Goal: Task Accomplishment & Management: Complete application form

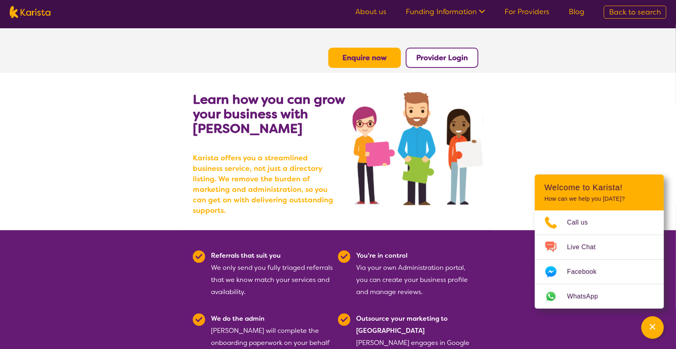
click at [362, 58] on b "Enquire now" at bounding box center [365, 58] width 44 height 10
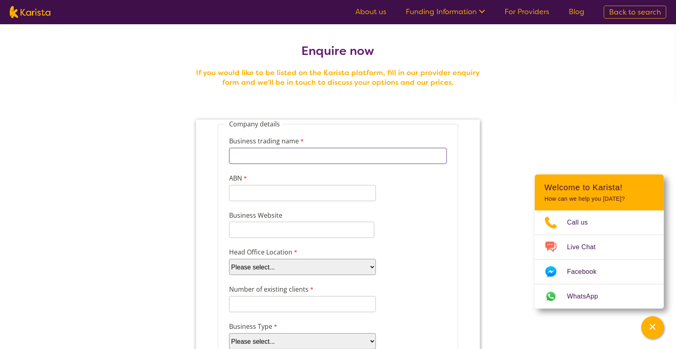
click at [262, 155] on input "Business trading name" at bounding box center [338, 155] width 218 height 16
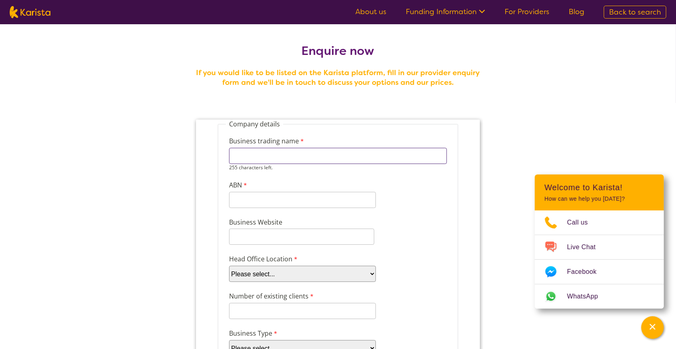
type input "Alert Care Services Australia Pty. Ltd"
click at [255, 200] on input "ABN" at bounding box center [302, 192] width 147 height 16
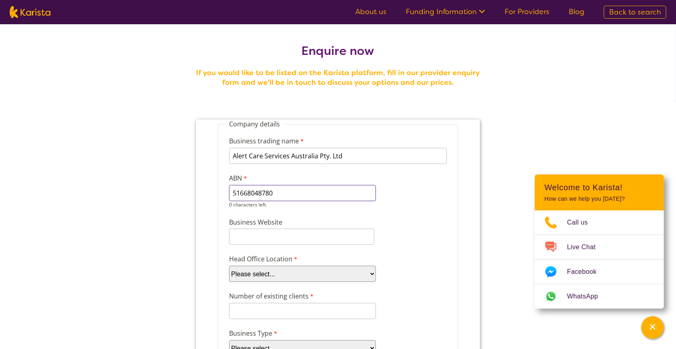
type input "51668048780"
click at [255, 235] on input "Business Website" at bounding box center [301, 236] width 145 height 16
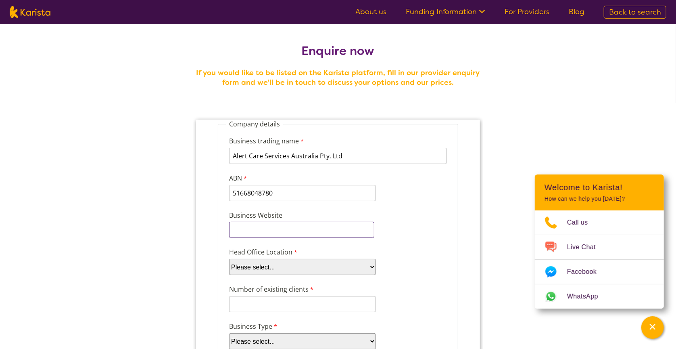
type input "https://www.alertcareaustralia.com/services"
type input "Jerue"
drag, startPoint x: 370, startPoint y: 266, endPoint x: 364, endPoint y: 266, distance: 5.2
click at [370, 266] on select "Please select... ACT NSW NT QLD SA TAS VIC WA" at bounding box center [302, 266] width 147 height 16
select select "tfa_100"
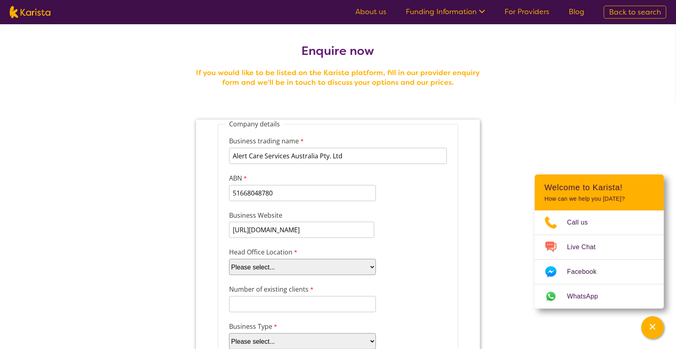
click at [229, 258] on select "Please select... ACT NSW NT QLD SA TAS VIC WA" at bounding box center [302, 266] width 147 height 16
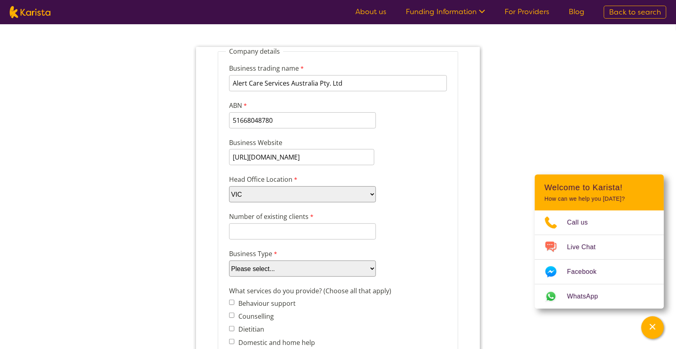
scroll to position [81, 0]
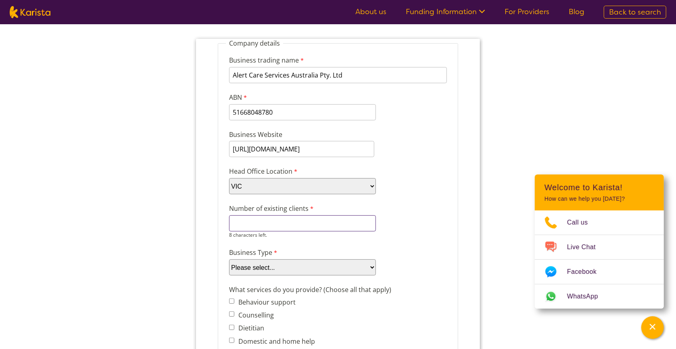
click at [243, 225] on input "Number of existing clients" at bounding box center [302, 223] width 147 height 16
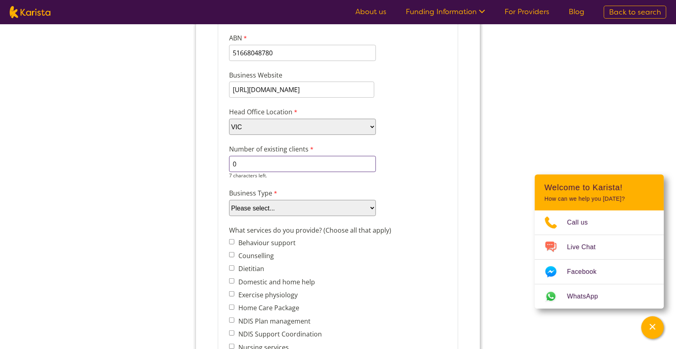
scroll to position [161, 0]
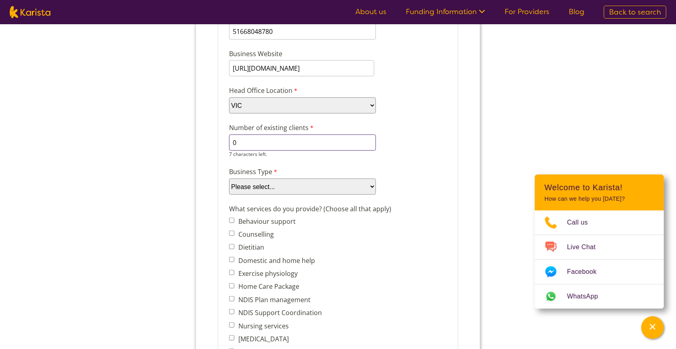
type input "0"
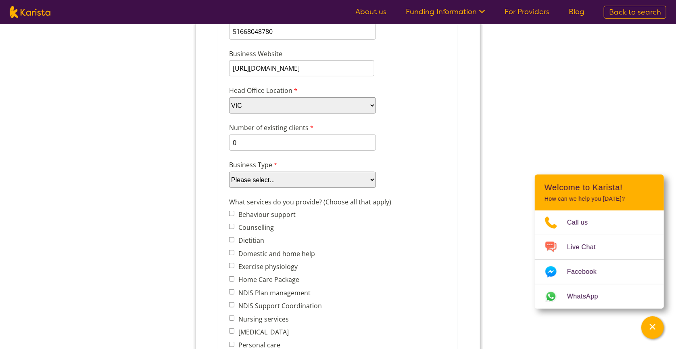
click at [371, 185] on select "Please select... Company Individual/Sole Trader Other (please specify)" at bounding box center [302, 180] width 147 height 16
select select "tfa_87"
click at [229, 188] on select "Please select... Company Individual/Sole Trader Other (please specify)" at bounding box center [302, 180] width 147 height 16
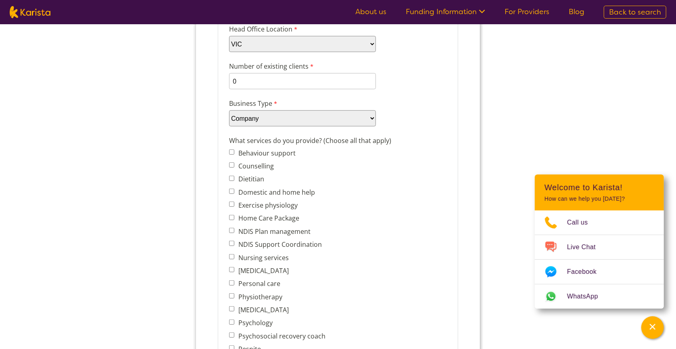
scroll to position [242, 0]
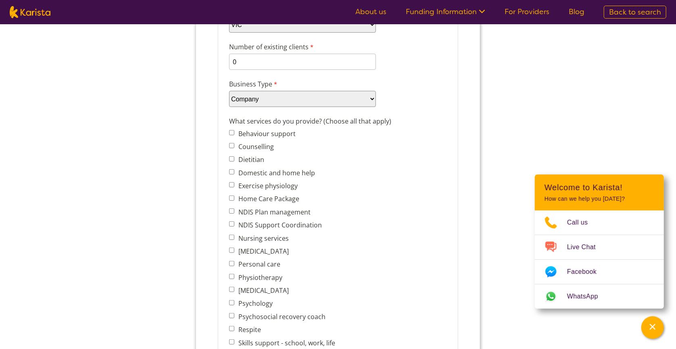
click at [231, 262] on input "Personal care" at bounding box center [231, 263] width 5 height 5
checkbox input "true"
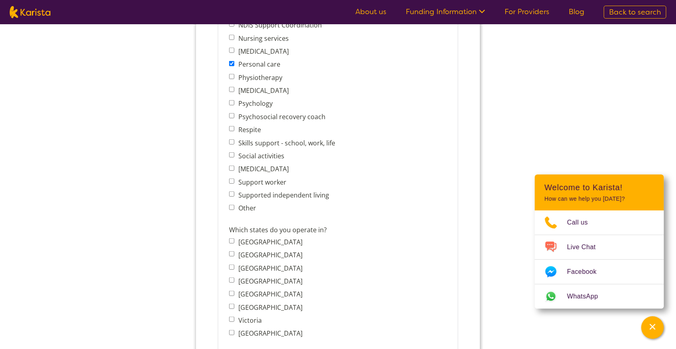
scroll to position [444, 0]
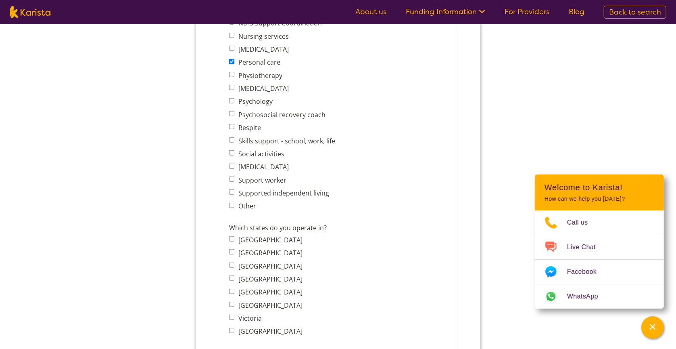
click at [231, 315] on input "Victoria" at bounding box center [231, 317] width 5 height 5
checkbox input "true"
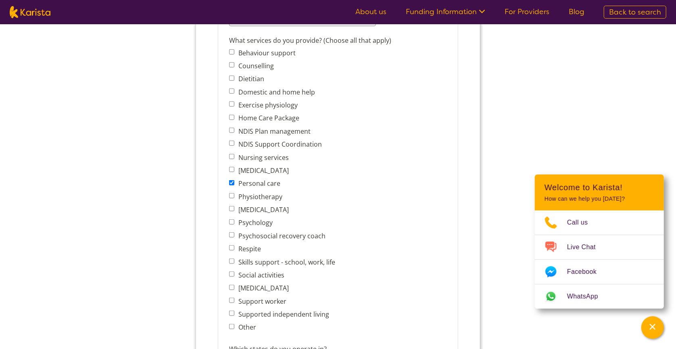
scroll to position [363, 0]
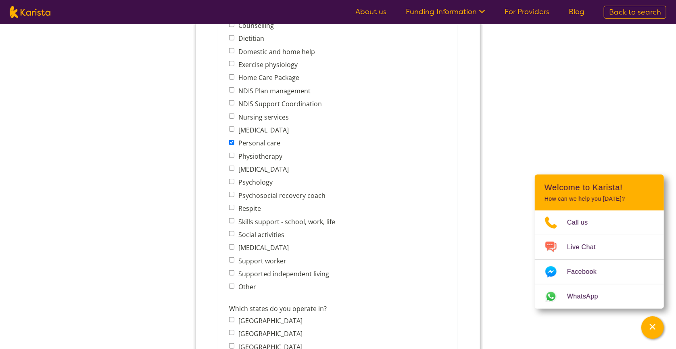
click at [230, 231] on input "Social activities" at bounding box center [231, 233] width 5 height 5
checkbox input "true"
click at [231, 258] on input "Support worker" at bounding box center [231, 260] width 5 height 5
checkbox input "true"
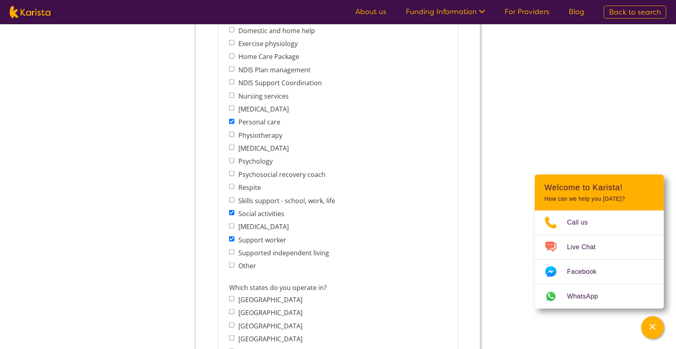
scroll to position [404, 0]
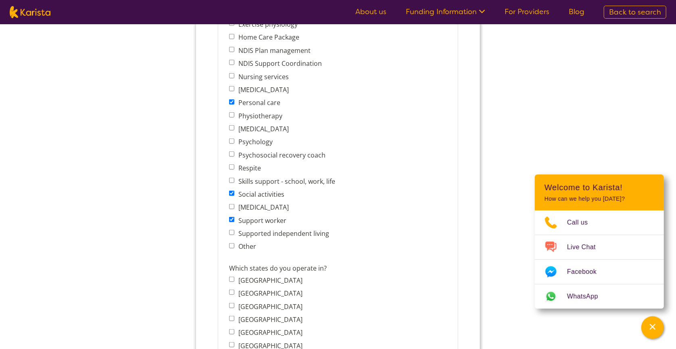
click at [231, 230] on input "Supported independent living" at bounding box center [231, 232] width 5 height 5
checkbox input "true"
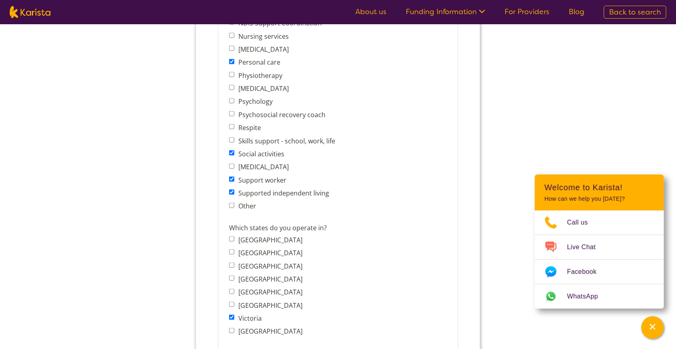
click at [231, 203] on input "Other" at bounding box center [231, 205] width 5 height 5
checkbox input "true"
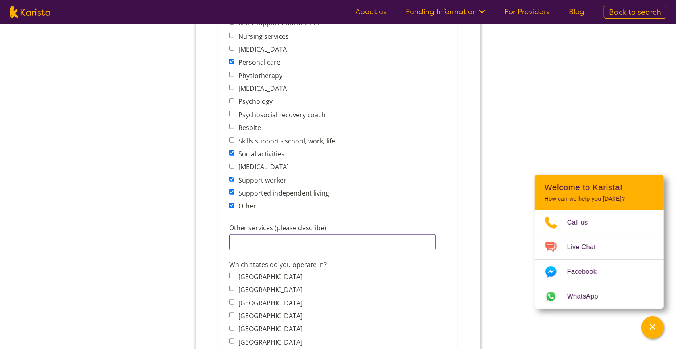
click at [240, 238] on input "Other services (please describe)" at bounding box center [332, 243] width 207 height 16
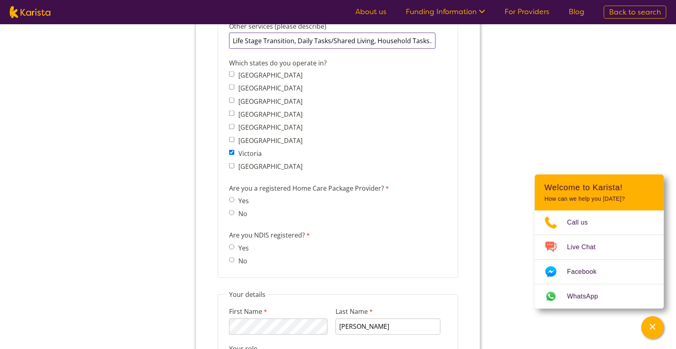
scroll to position [686, 0]
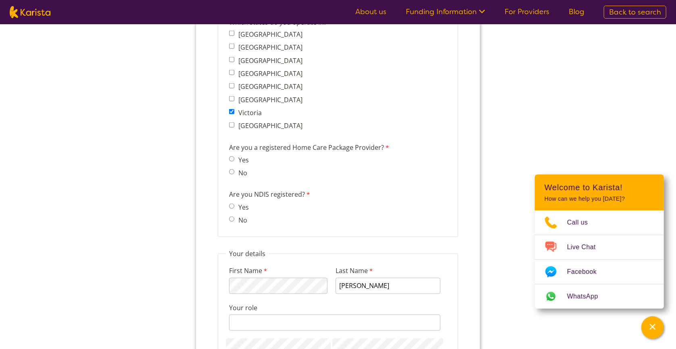
type input "Life Stage Transition, Daily Tasks/Shared Living, Household Tasks..."
click at [230, 204] on input "Yes" at bounding box center [231, 206] width 5 height 5
radio input "true"
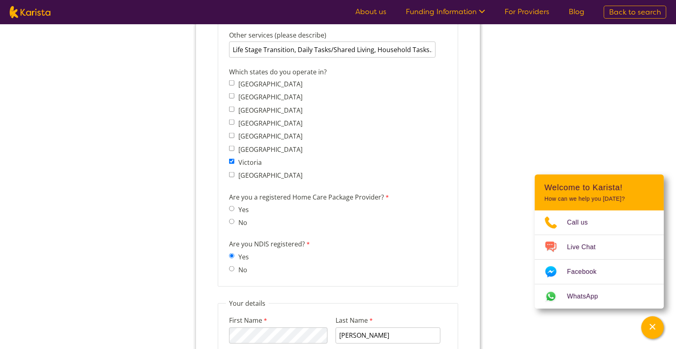
scroll to position [646, 0]
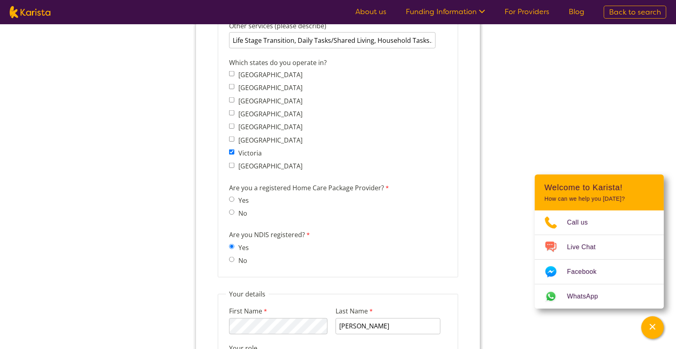
click at [232, 210] on input "No" at bounding box center [231, 212] width 5 height 5
radio input "true"
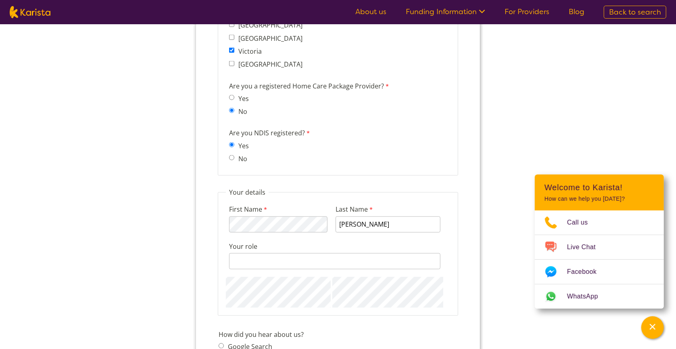
scroll to position [767, 0]
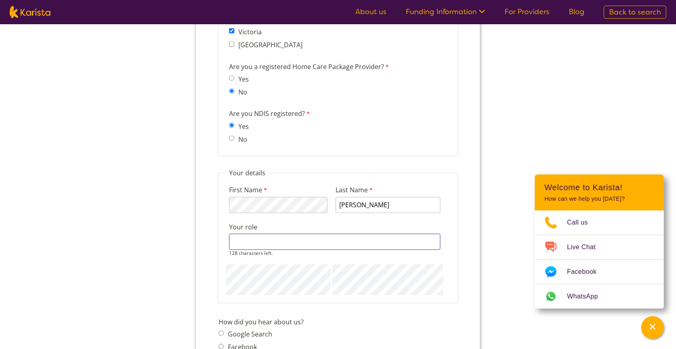
click at [255, 239] on input "Your role" at bounding box center [335, 242] width 212 height 16
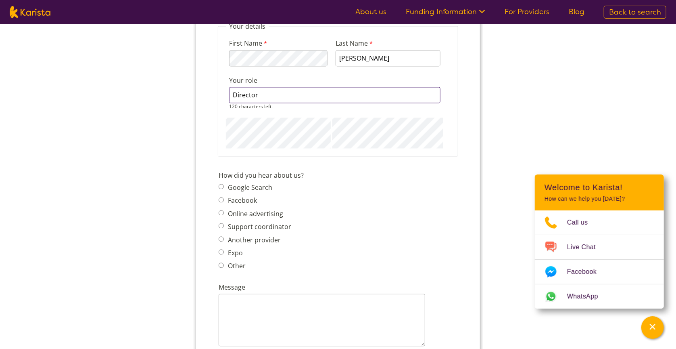
scroll to position [928, 0]
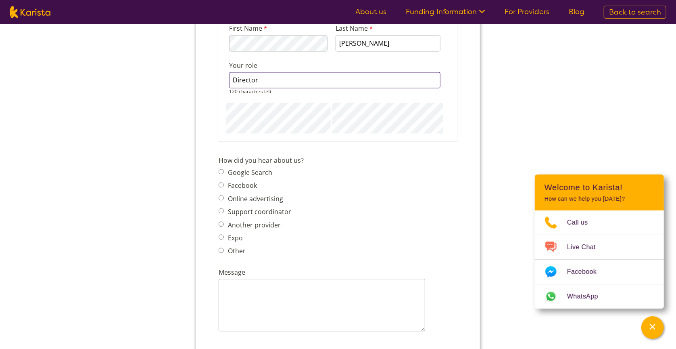
type input "Director"
click at [220, 246] on div "Google Search Facebook Online advertising Support coordinator Another provider …" at bounding box center [256, 214] width 77 height 92
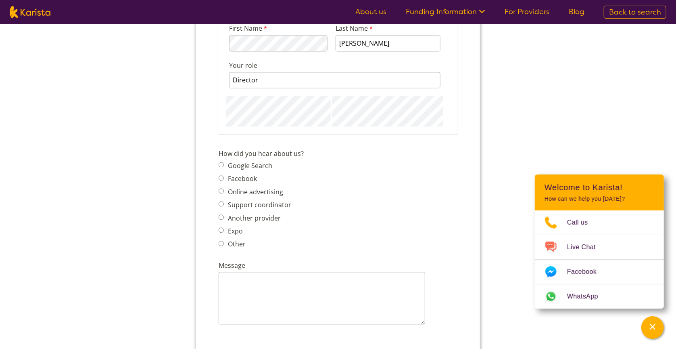
click at [221, 241] on input "Other" at bounding box center [220, 243] width 5 height 5
radio input "true"
click at [249, 274] on input "Other - please describe" at bounding box center [321, 280] width 207 height 16
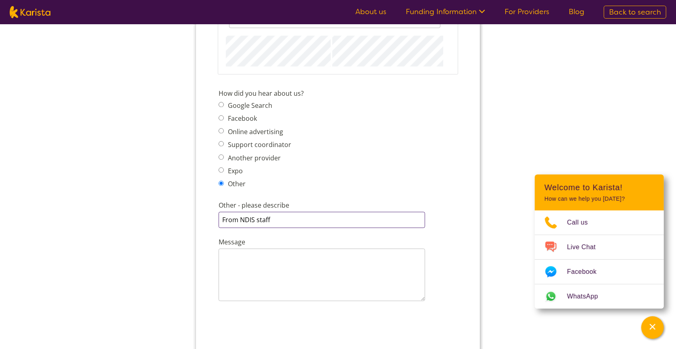
scroll to position [1009, 0]
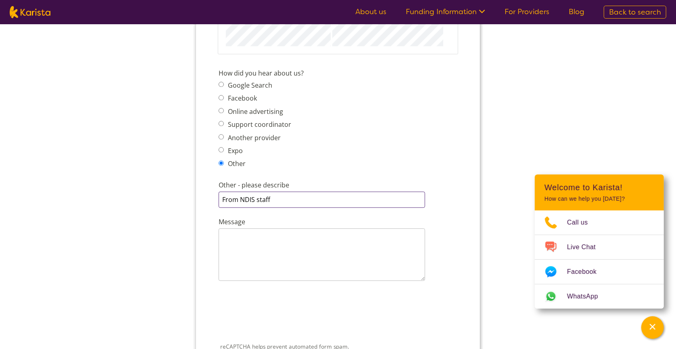
type input "From NDIS staff"
click at [237, 229] on textarea "Message" at bounding box center [321, 254] width 207 height 52
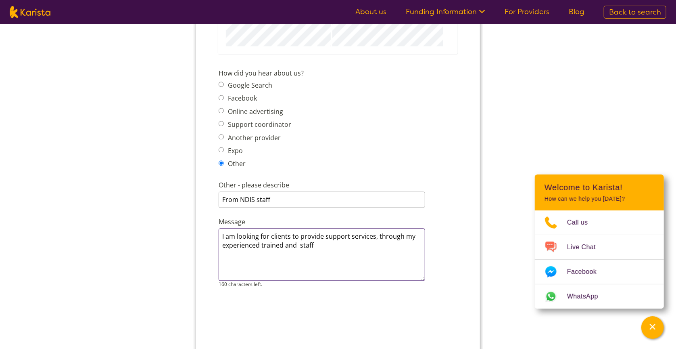
click at [260, 239] on textarea "I am looking for clients to provide support services, through my experienced tr…" at bounding box center [321, 254] width 207 height 52
click at [313, 239] on textarea "I am looking for clients to provide support services, through my experienced an…" at bounding box center [321, 254] width 207 height 52
click at [272, 239] on textarea "I am looking for clients to provide support services, through my experienced an…" at bounding box center [321, 254] width 207 height 52
click at [286, 239] on textarea "I am looking for clients to provide support services, through my experienced, t…" at bounding box center [321, 254] width 207 height 52
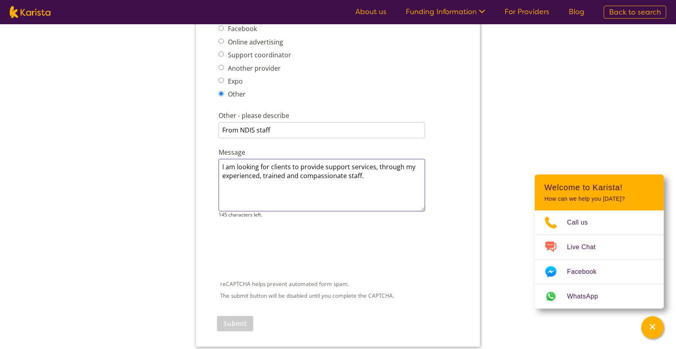
scroll to position [1090, 0]
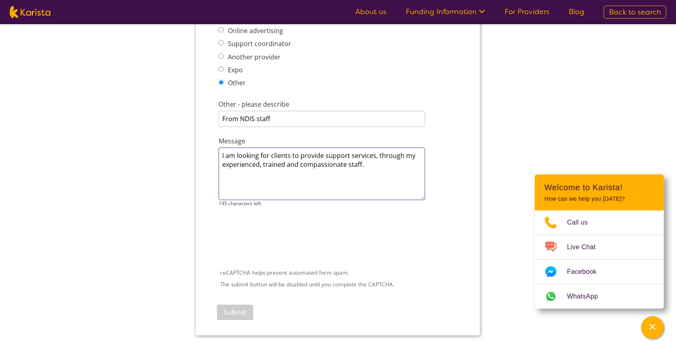
type textarea "I am looking for clients to provide support services, through my experienced, t…"
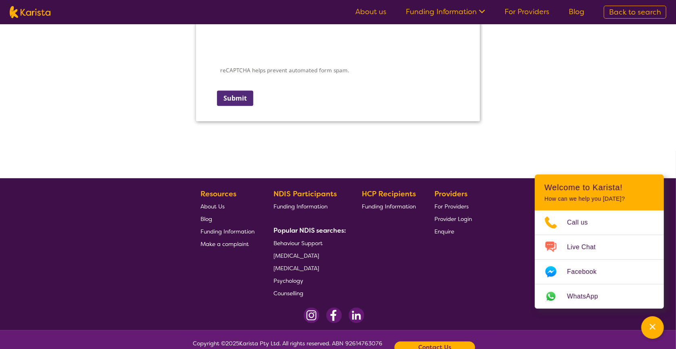
scroll to position [1190, 0]
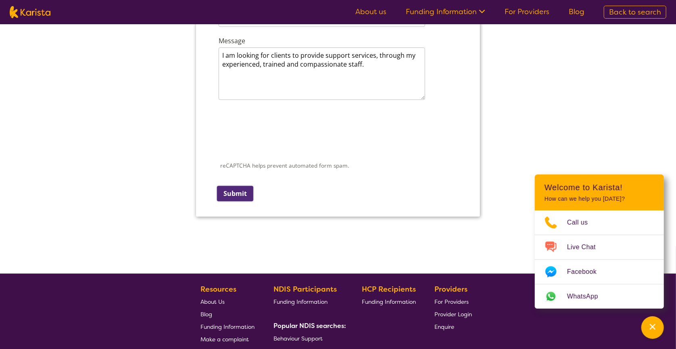
click at [232, 188] on input "Submit" at bounding box center [235, 193] width 36 height 15
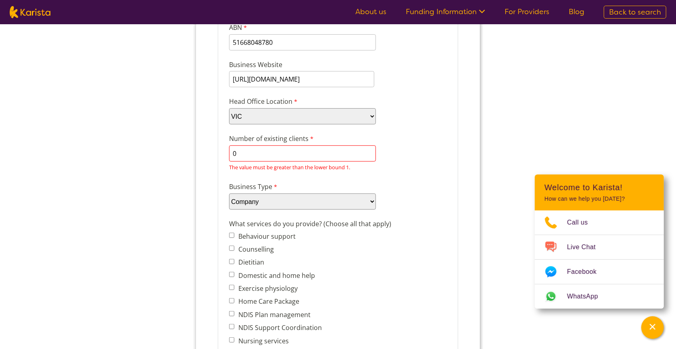
scroll to position [145, 0]
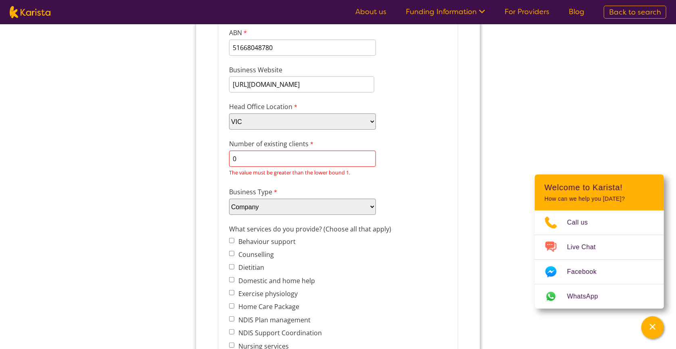
click at [242, 158] on input "0" at bounding box center [302, 159] width 147 height 16
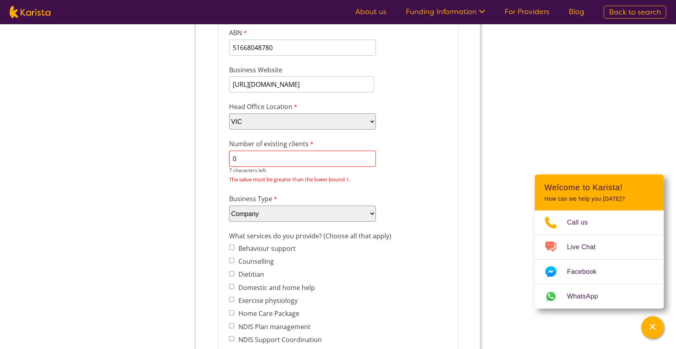
click at [268, 243] on span "Behaviour support" at bounding box center [284, 248] width 111 height 11
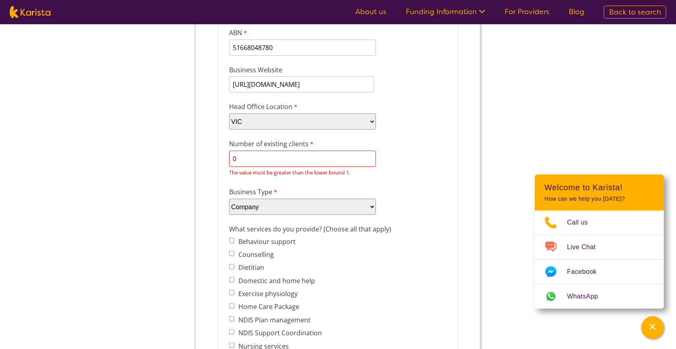
click at [238, 159] on input "0" at bounding box center [302, 159] width 147 height 16
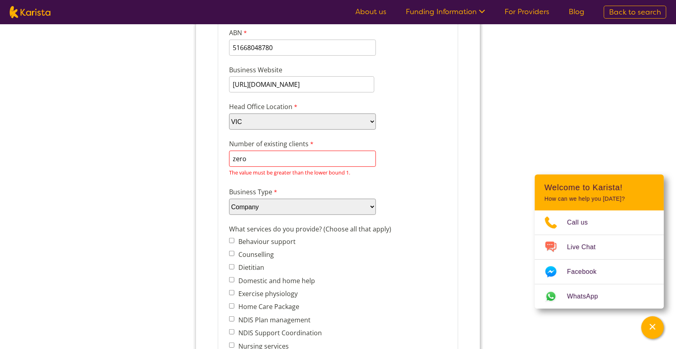
click at [245, 157] on input "zero" at bounding box center [302, 159] width 147 height 16
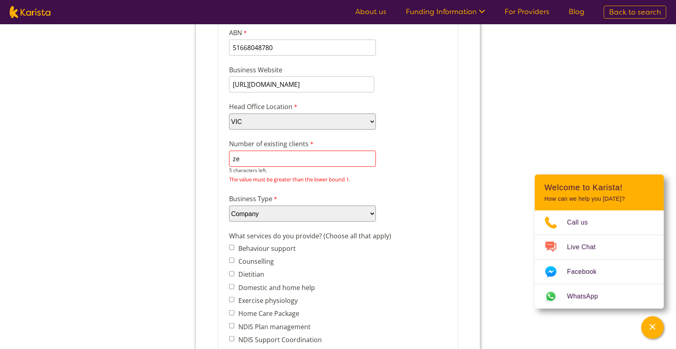
type input "z"
type input "\"
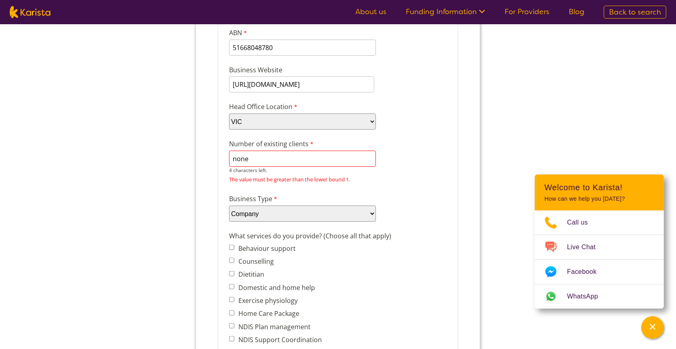
click at [253, 156] on input "none" at bounding box center [302, 159] width 147 height 16
type input "n"
type input "1"
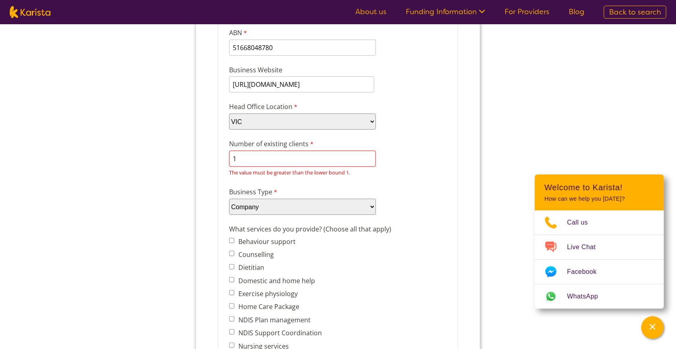
click at [246, 158] on input "1" at bounding box center [302, 159] width 147 height 16
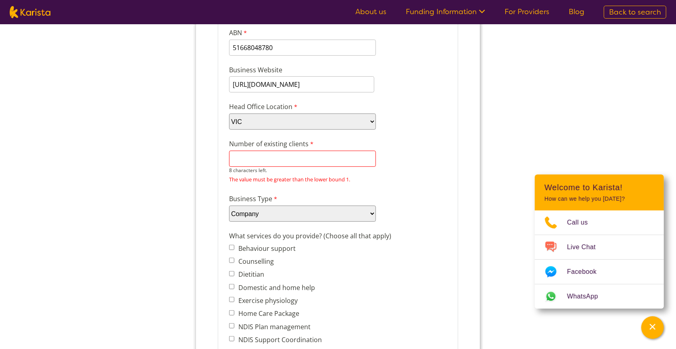
click at [375, 176] on div "The value must be greater than the lower bound 1." at bounding box center [338, 179] width 218 height 11
click at [252, 159] on input "Number of existing clients" at bounding box center [302, 159] width 147 height 16
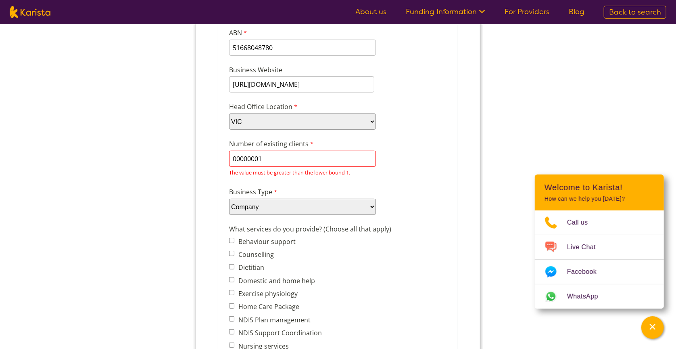
click at [394, 177] on div "The value must be greater than the lower bound 1." at bounding box center [338, 172] width 218 height 11
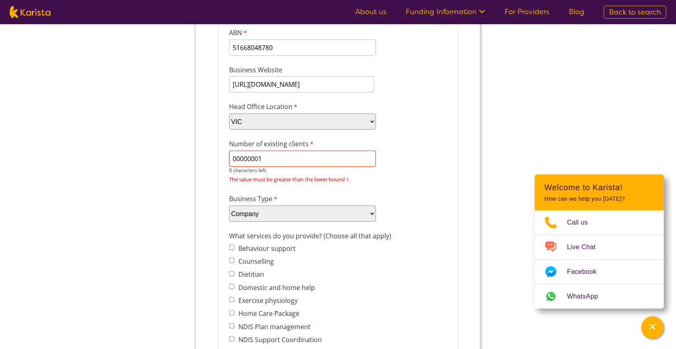
click at [261, 157] on input "00000001" at bounding box center [302, 159] width 147 height 16
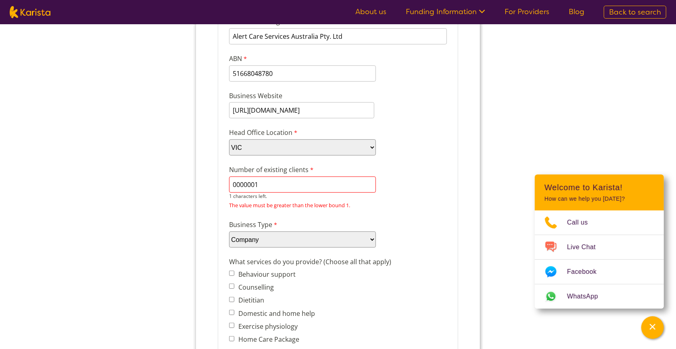
scroll to position [105, 0]
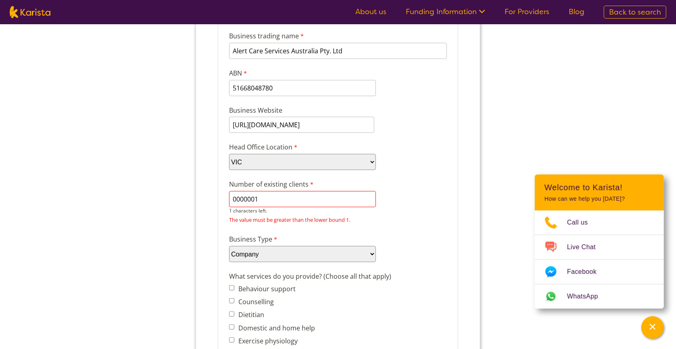
drag, startPoint x: 258, startPoint y: 197, endPoint x: 231, endPoint y: 197, distance: 27.0
click at [231, 197] on input "0000001" at bounding box center [302, 199] width 147 height 16
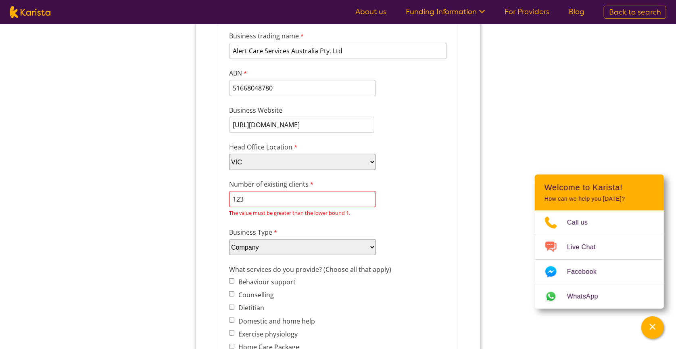
click at [395, 214] on div "The value must be greater than the lower bound 1." at bounding box center [338, 212] width 218 height 11
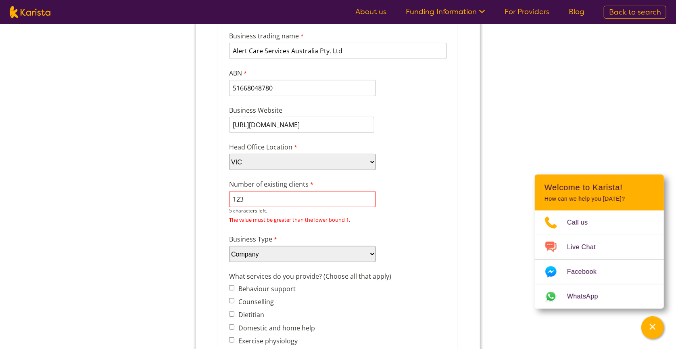
click at [244, 197] on input "123" at bounding box center [302, 199] width 147 height 16
type input "1"
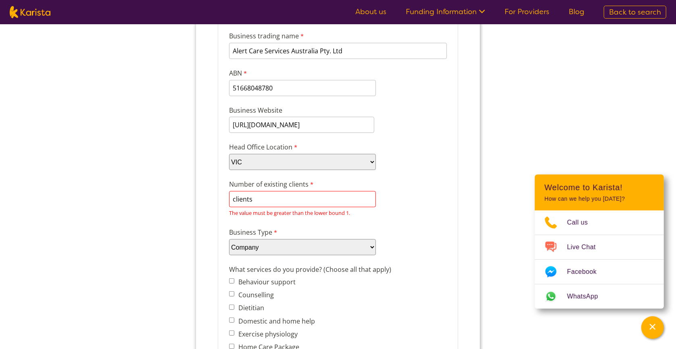
click at [379, 216] on div "The value must be greater than the lower bound 1." at bounding box center [338, 212] width 218 height 11
click at [253, 198] on input "clients" at bounding box center [302, 199] width 147 height 16
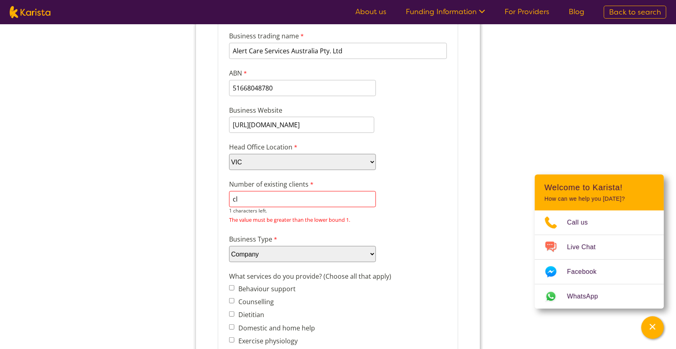
type input "c"
click at [411, 214] on div "The value must be greater than the lower bound 1." at bounding box center [338, 219] width 218 height 11
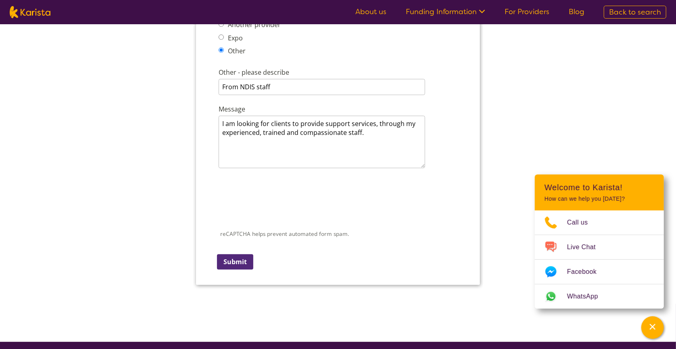
scroll to position [1114, 0]
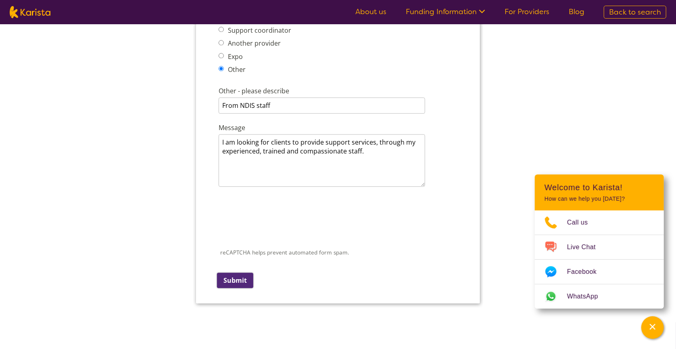
click at [230, 273] on input "Submit" at bounding box center [235, 280] width 36 height 15
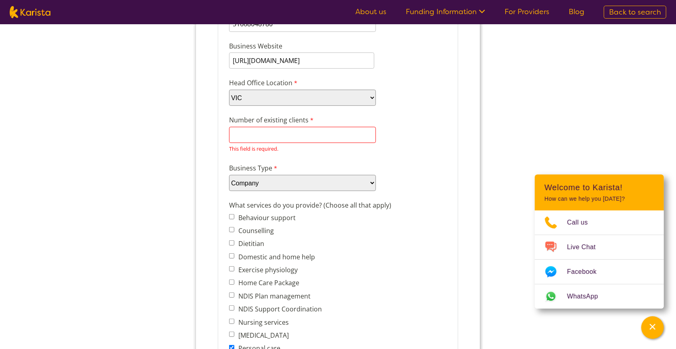
scroll to position [105, 0]
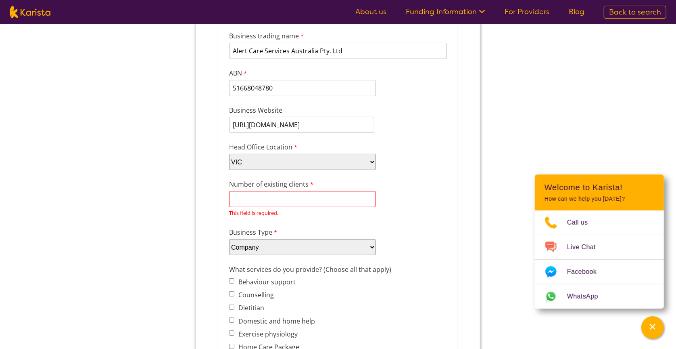
click at [237, 198] on input "Number of existing clients" at bounding box center [302, 199] width 147 height 16
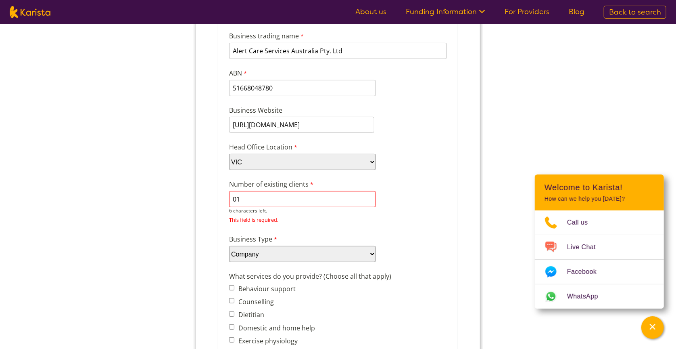
type input "01"
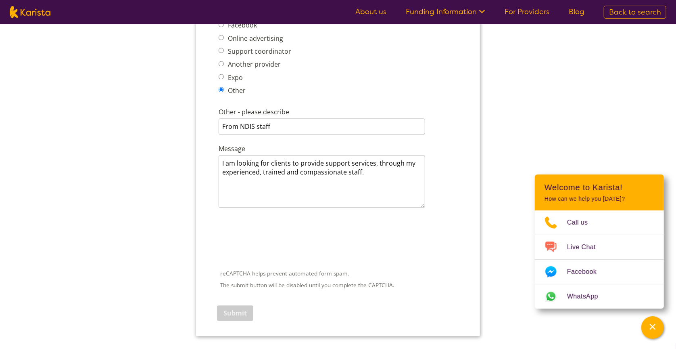
scroll to position [1235, 0]
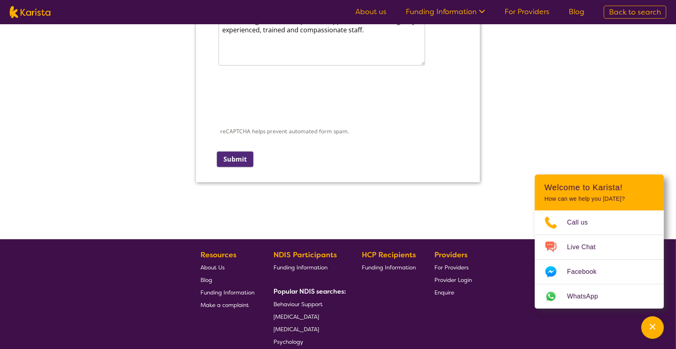
click at [234, 152] on input "Submit" at bounding box center [235, 159] width 36 height 15
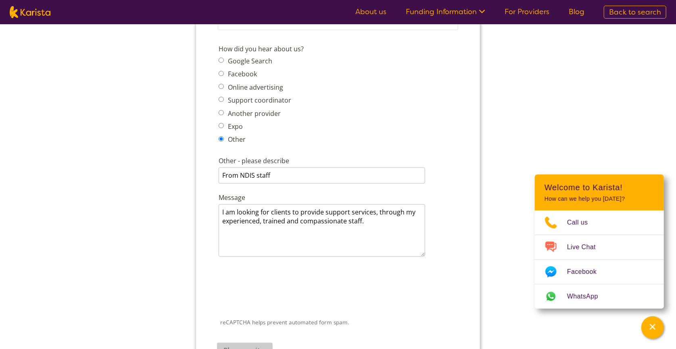
scroll to position [831, 0]
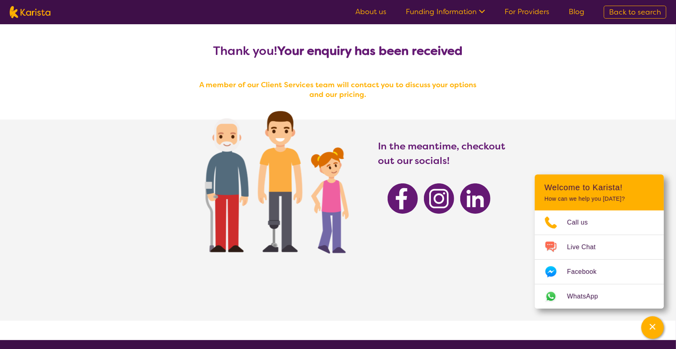
click at [401, 201] on img at bounding box center [403, 198] width 30 height 30
